Goal: Transaction & Acquisition: Book appointment/travel/reservation

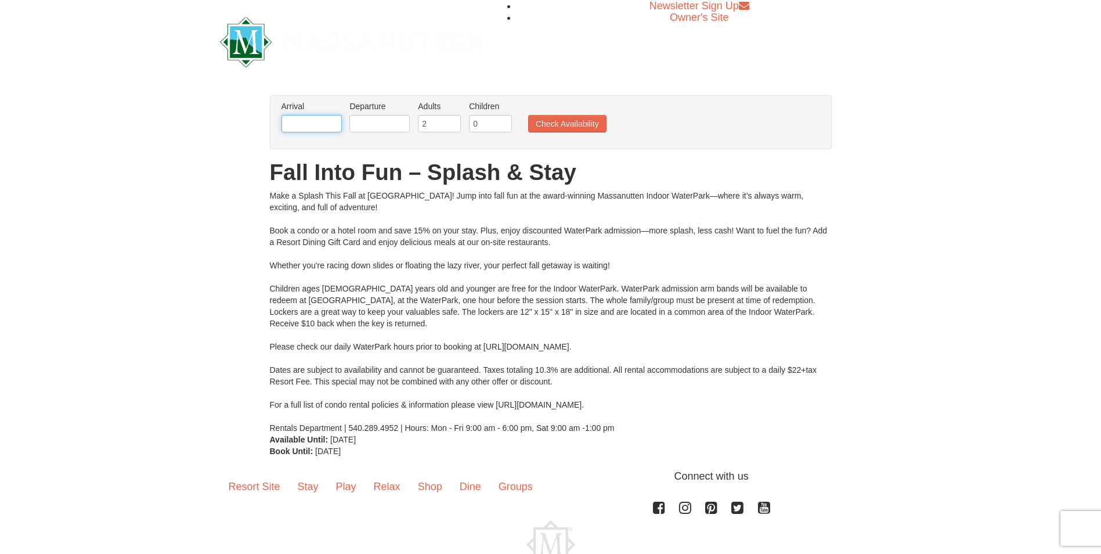
click at [325, 121] on input "text" at bounding box center [311, 123] width 60 height 17
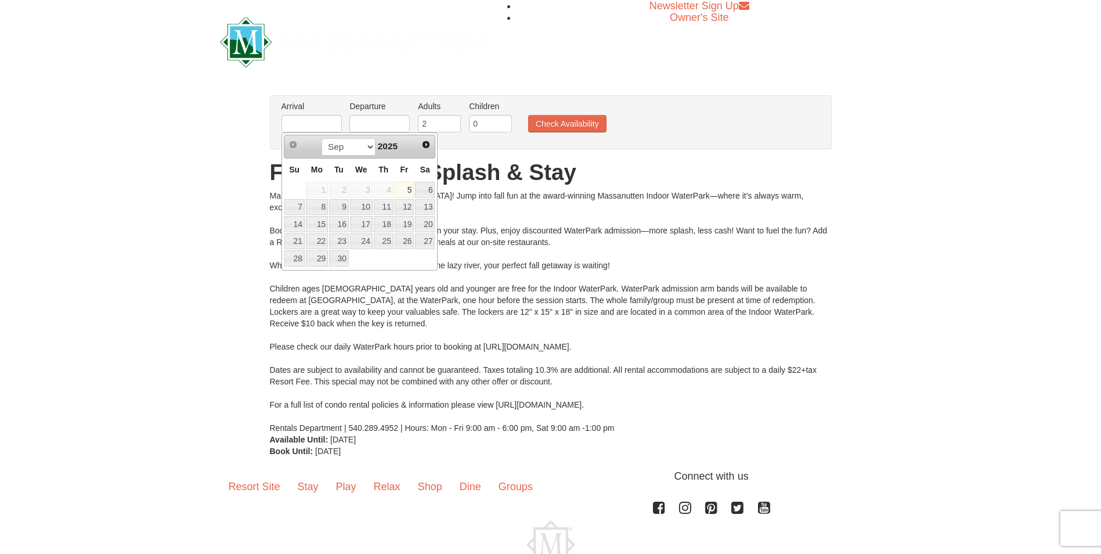
click at [410, 191] on link "5" at bounding box center [405, 190] width 20 height 16
type input "[DATE]"
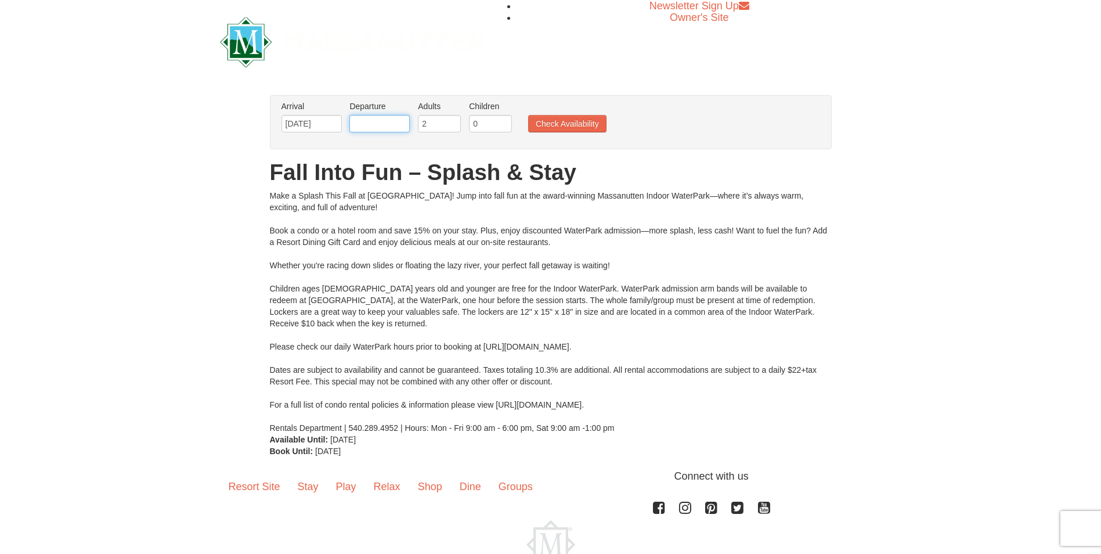
click at [396, 127] on input "text" at bounding box center [379, 123] width 60 height 17
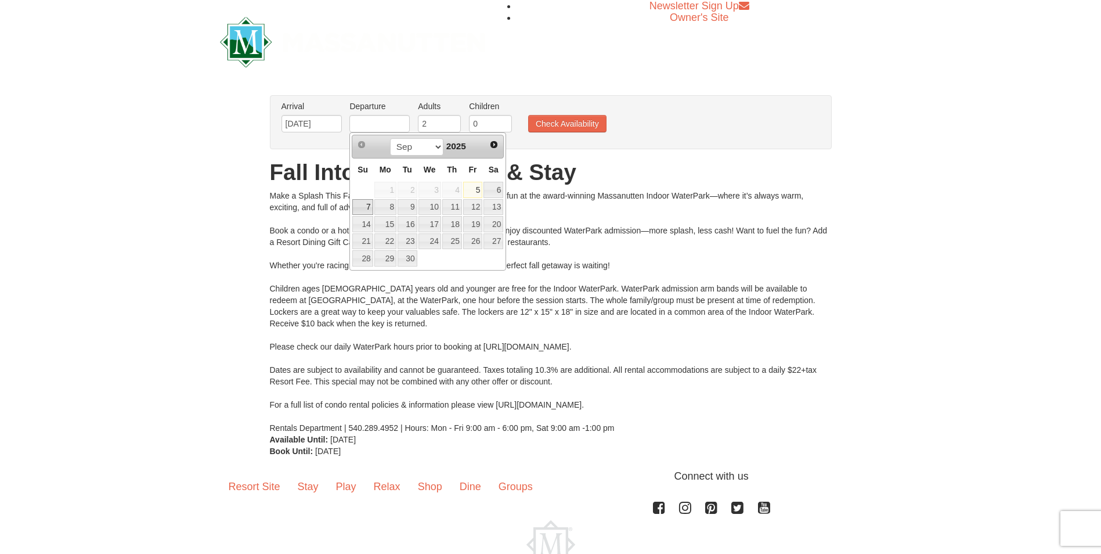
click at [365, 209] on link "7" at bounding box center [362, 207] width 20 height 16
type input "[DATE]"
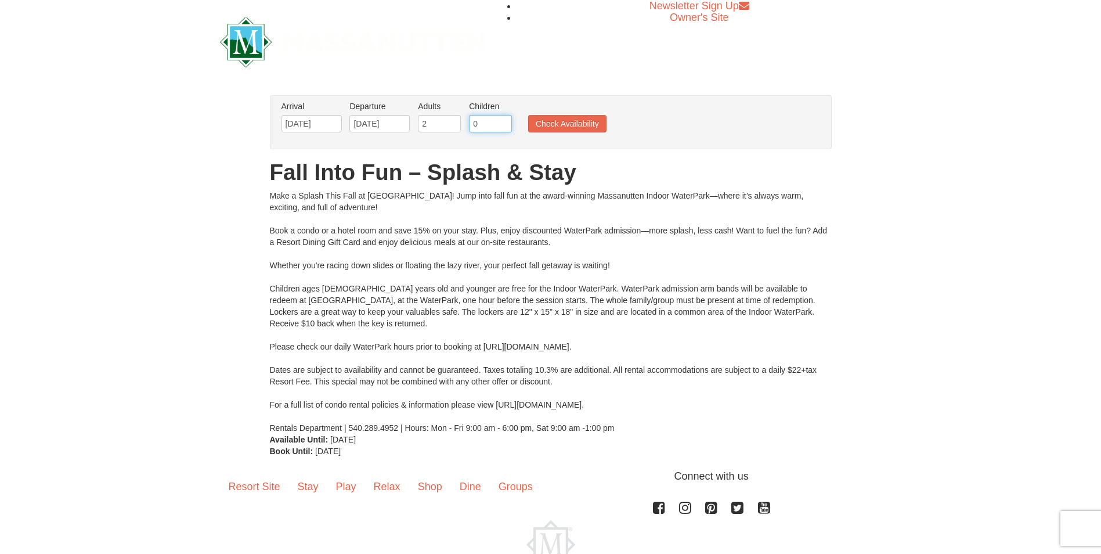
click at [493, 120] on input "0" at bounding box center [490, 123] width 43 height 17
type input "3"
click at [546, 123] on button "Check Availability" at bounding box center [567, 123] width 78 height 17
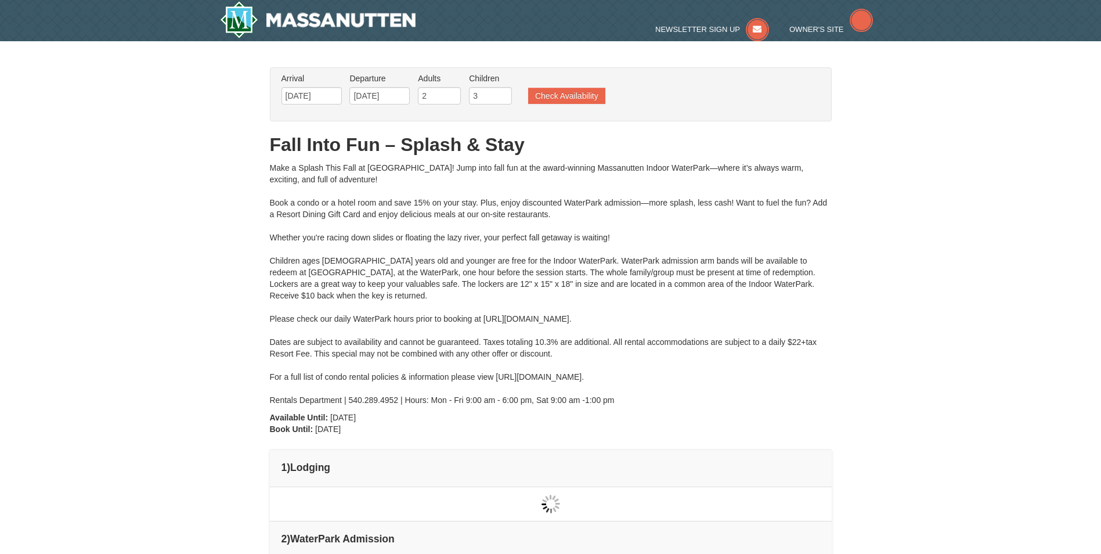
type input "[DATE]"
type input "09/06/2025"
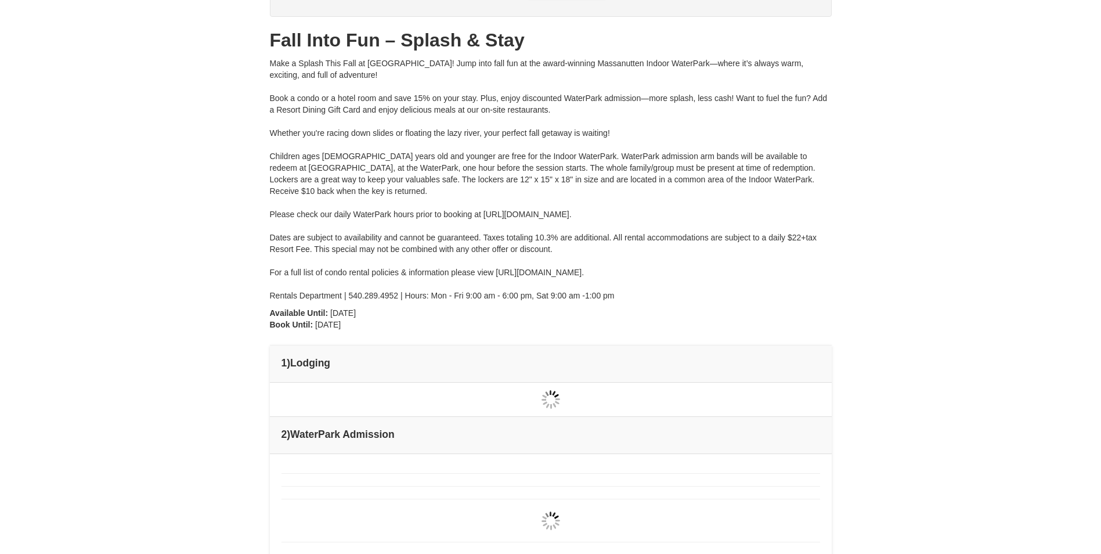
type input "[DATE]"
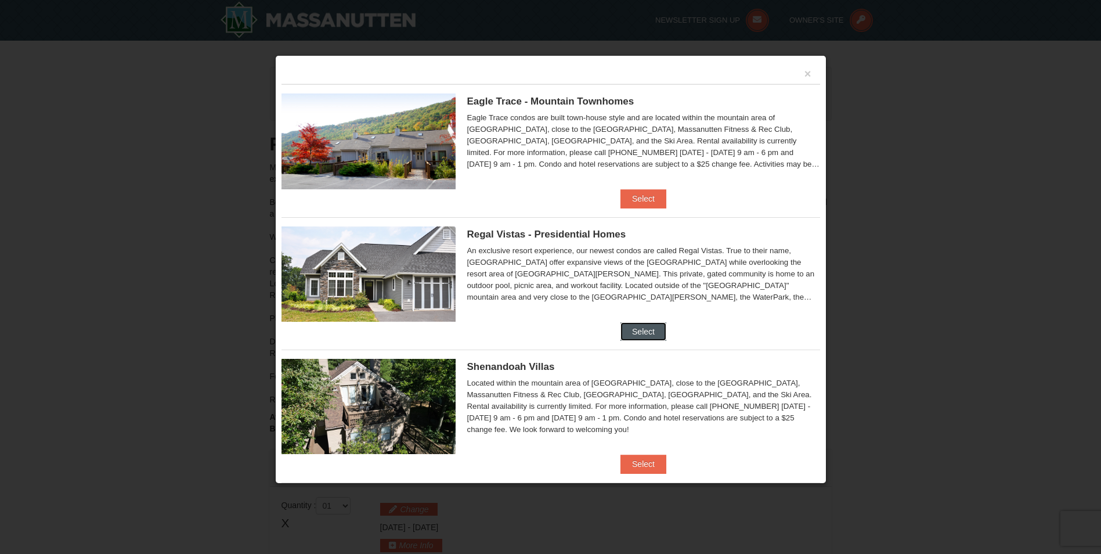
click at [656, 338] on button "Select" at bounding box center [643, 331] width 46 height 19
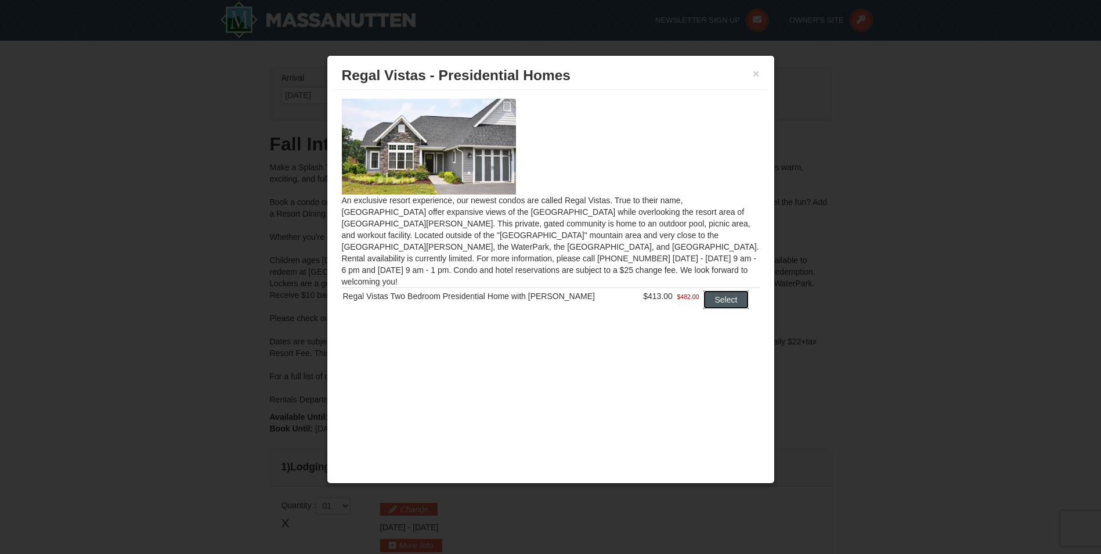
click at [729, 291] on button "Select" at bounding box center [726, 299] width 46 height 19
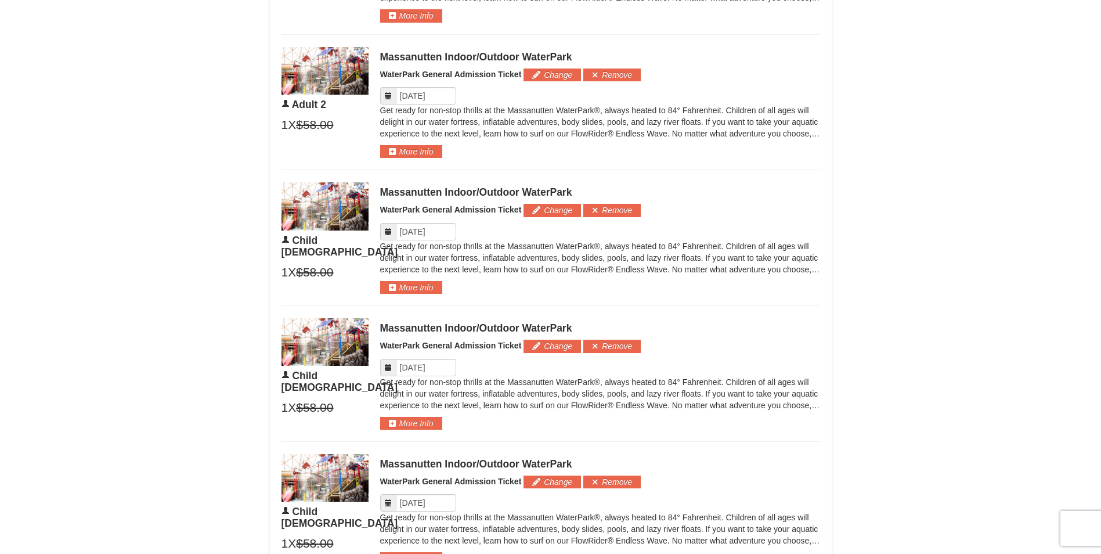
scroll to position [353, 0]
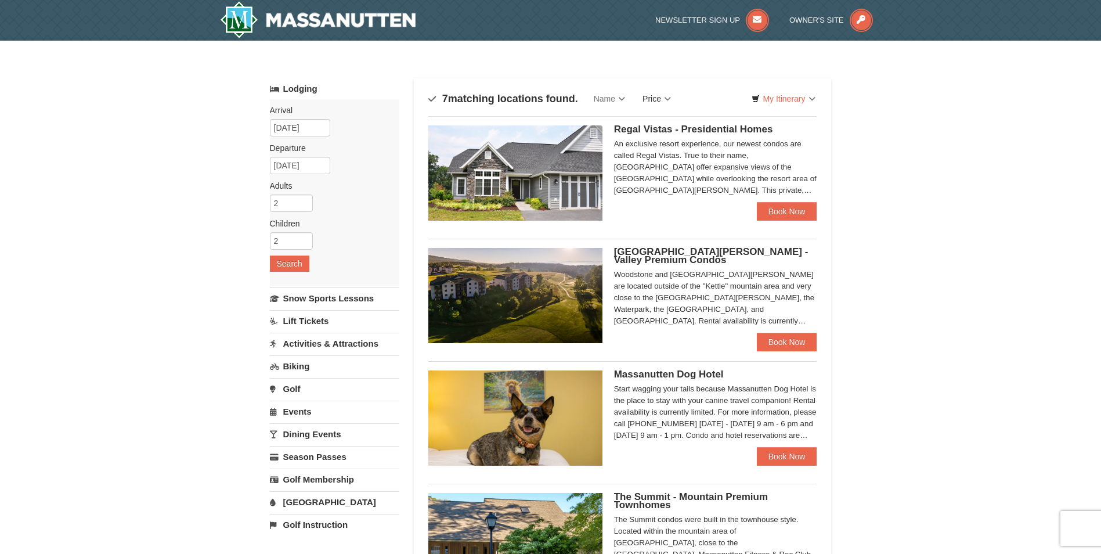
click at [664, 104] on link "Price" at bounding box center [657, 98] width 46 height 23
click at [681, 121] on link "Price (Low to High)" at bounding box center [680, 122] width 93 height 15
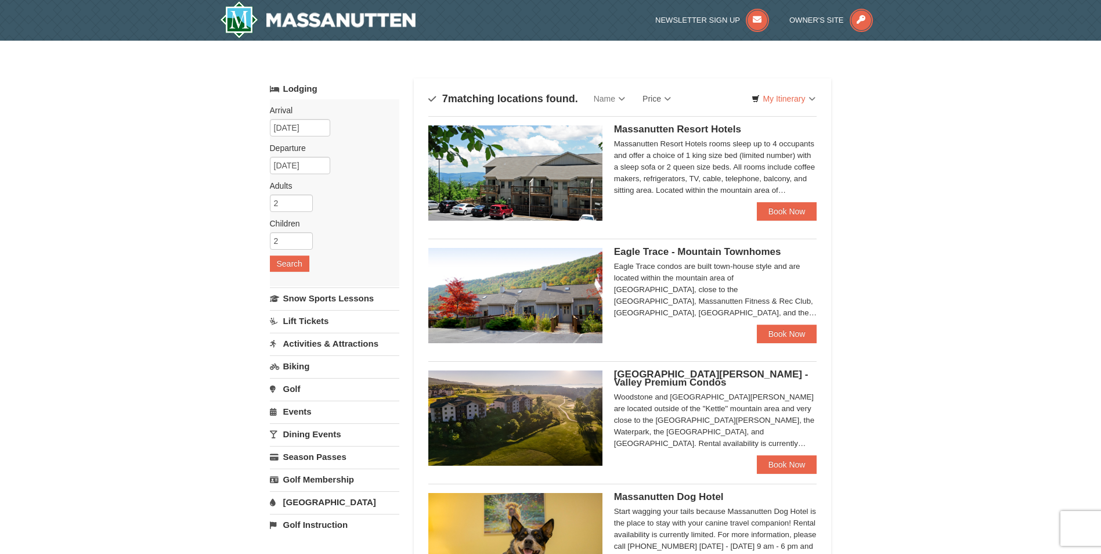
scroll to position [116, 0]
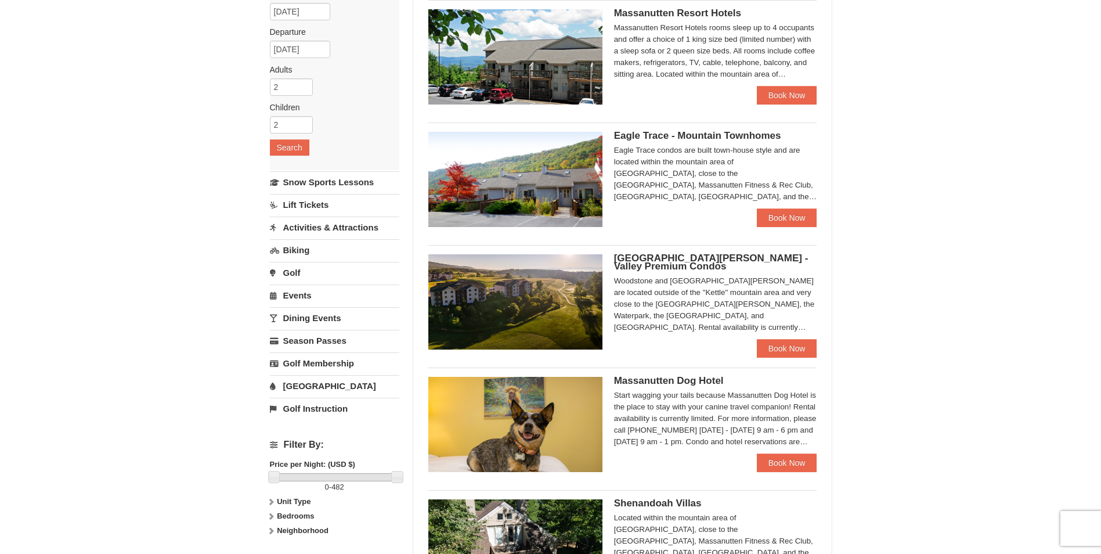
click at [767, 363] on ul "Massanutten Resort Hotels [GEOGRAPHIC_DATA] $172.00" at bounding box center [622, 428] width 389 height 857
drag, startPoint x: 767, startPoint y: 363, endPoint x: 767, endPoint y: 356, distance: 7.0
click at [767, 356] on link "Book Now" at bounding box center [787, 348] width 60 height 19
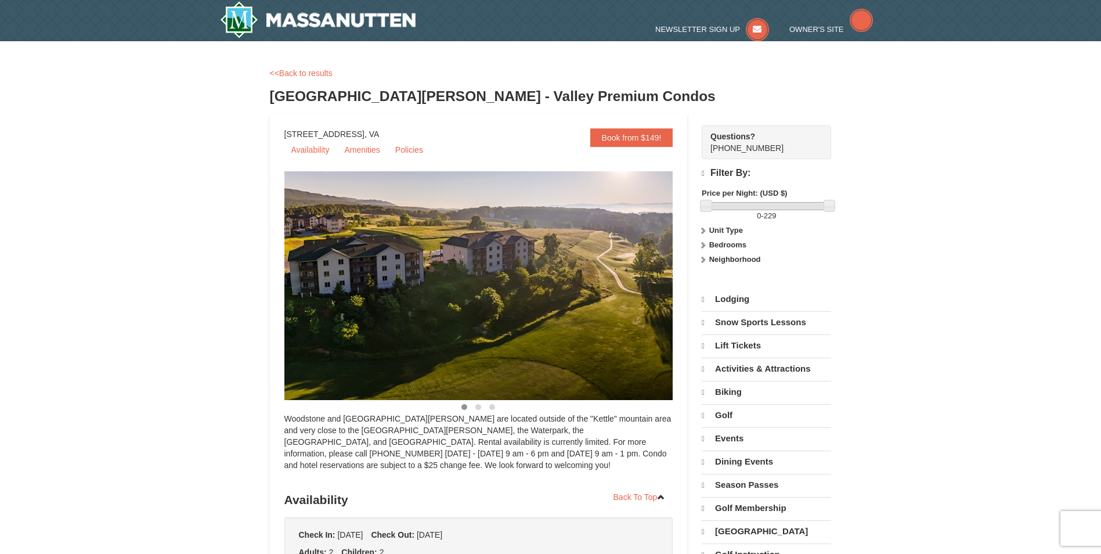
select select "9"
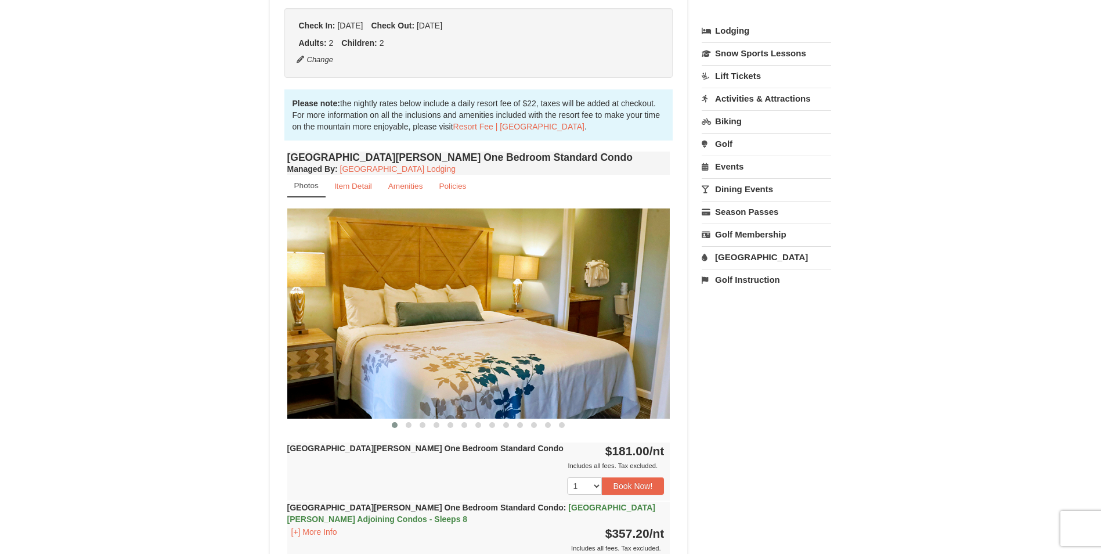
scroll to position [347, 0]
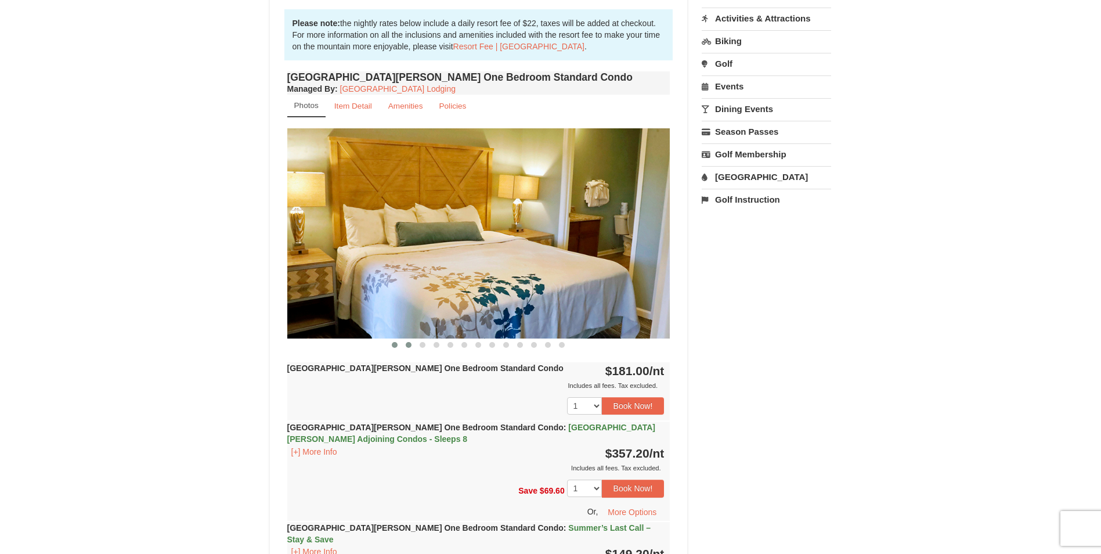
click at [412, 345] on button at bounding box center [409, 345] width 14 height 12
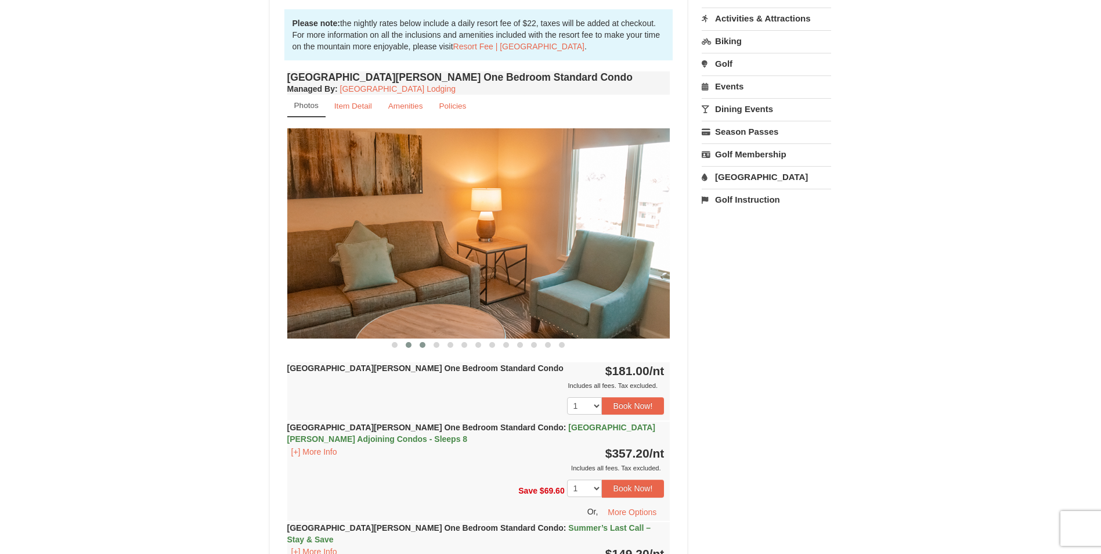
click at [423, 347] on span at bounding box center [423, 345] width 6 height 6
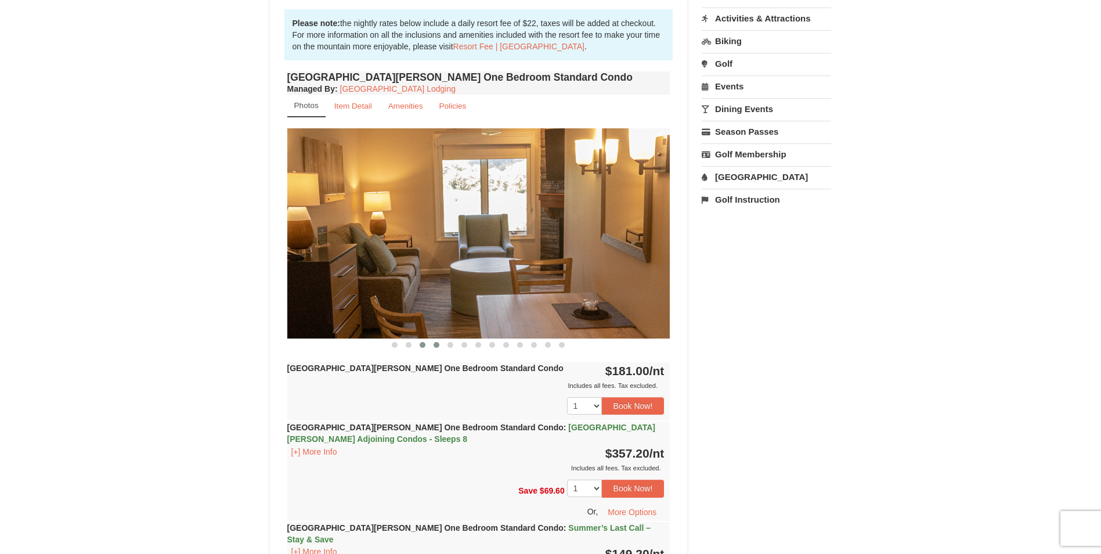
click at [434, 345] on span at bounding box center [437, 345] width 6 height 6
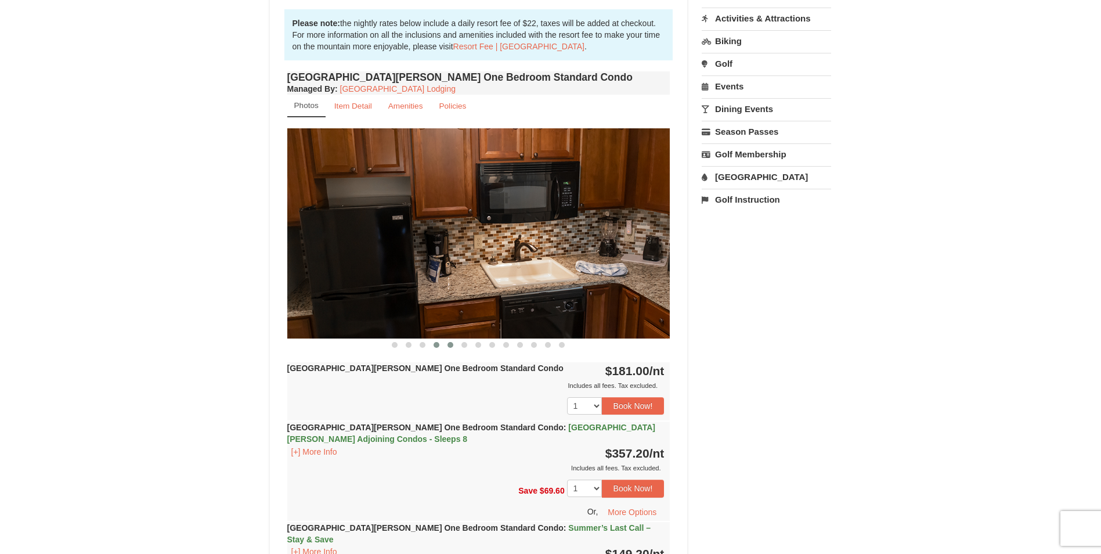
click at [444, 345] on button at bounding box center [450, 345] width 14 height 12
